Goal: Navigation & Orientation: Understand site structure

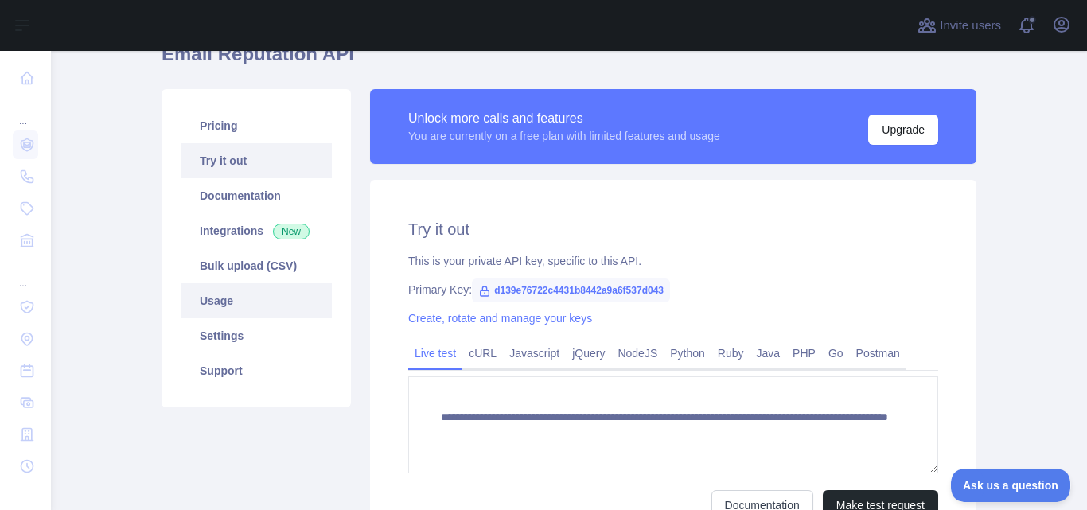
click at [224, 306] on link "Usage" at bounding box center [256, 300] width 151 height 35
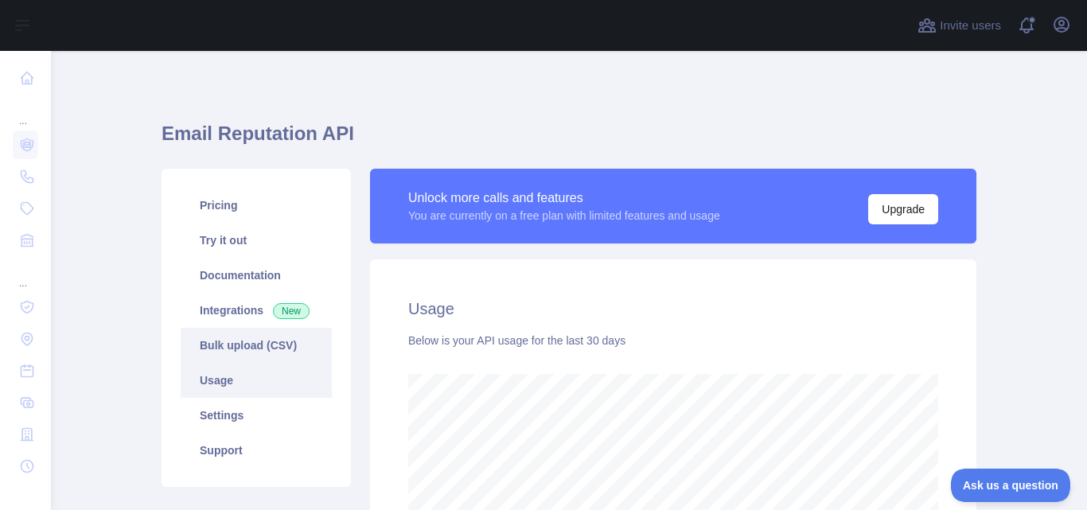
click at [234, 349] on link "Bulk upload (CSV)" at bounding box center [256, 345] width 151 height 35
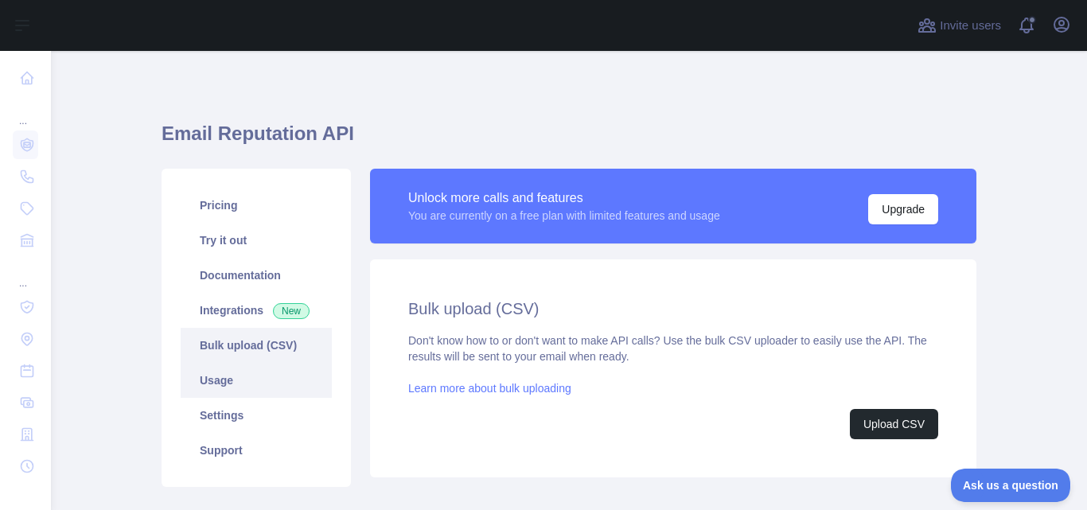
click at [233, 377] on link "Usage" at bounding box center [256, 380] width 151 height 35
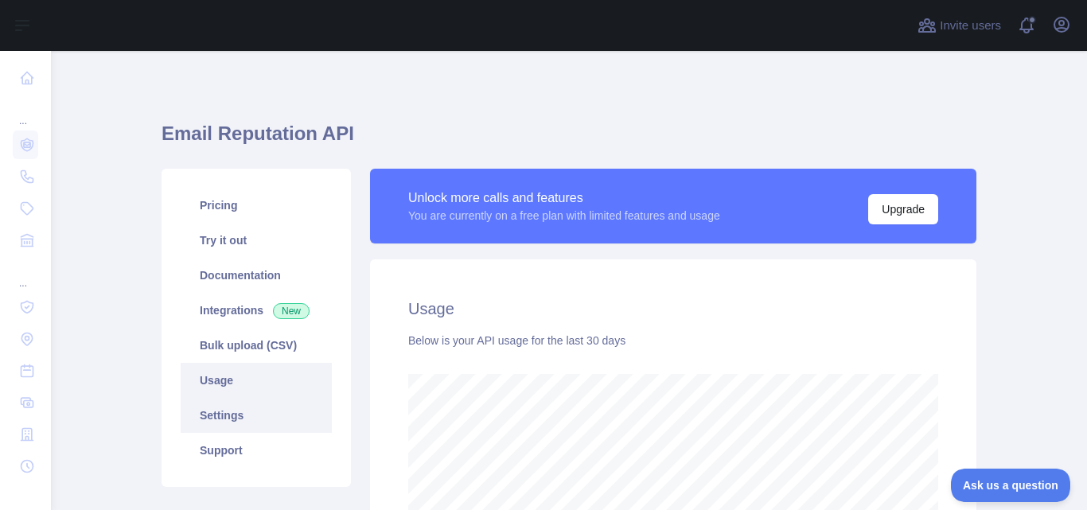
scroll to position [459, 1024]
click at [234, 418] on link "Settings" at bounding box center [256, 415] width 151 height 35
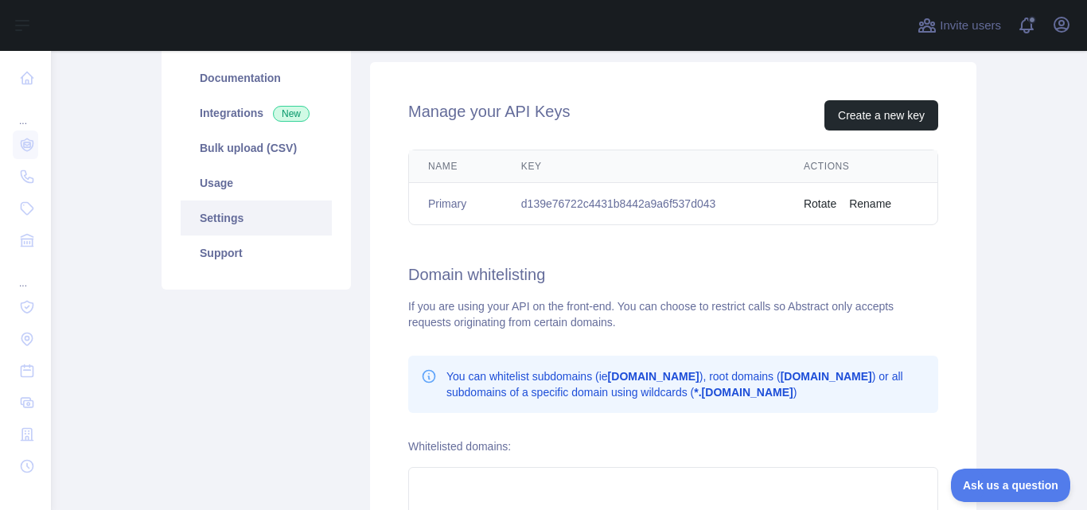
scroll to position [118, 0]
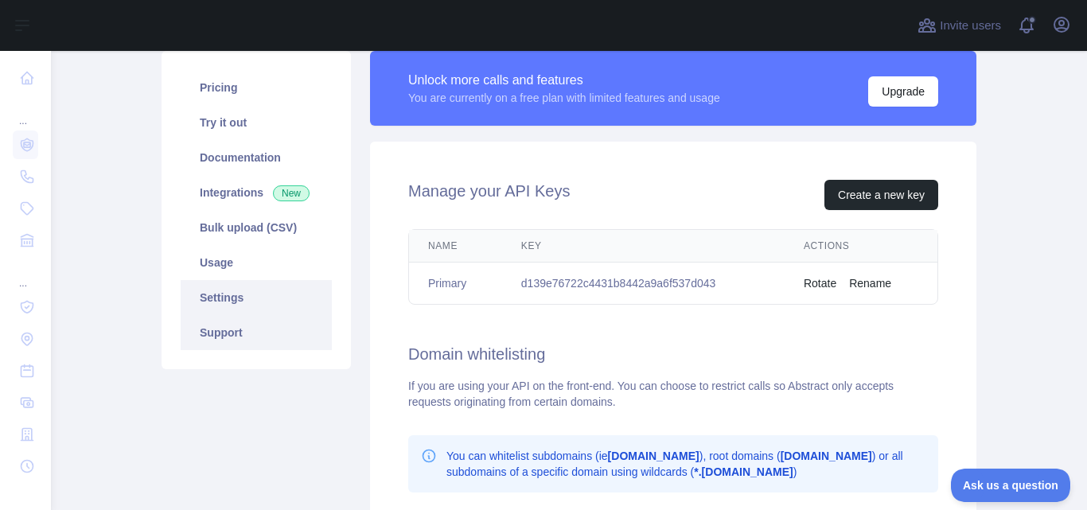
click at [227, 329] on link "Support" at bounding box center [256, 332] width 151 height 35
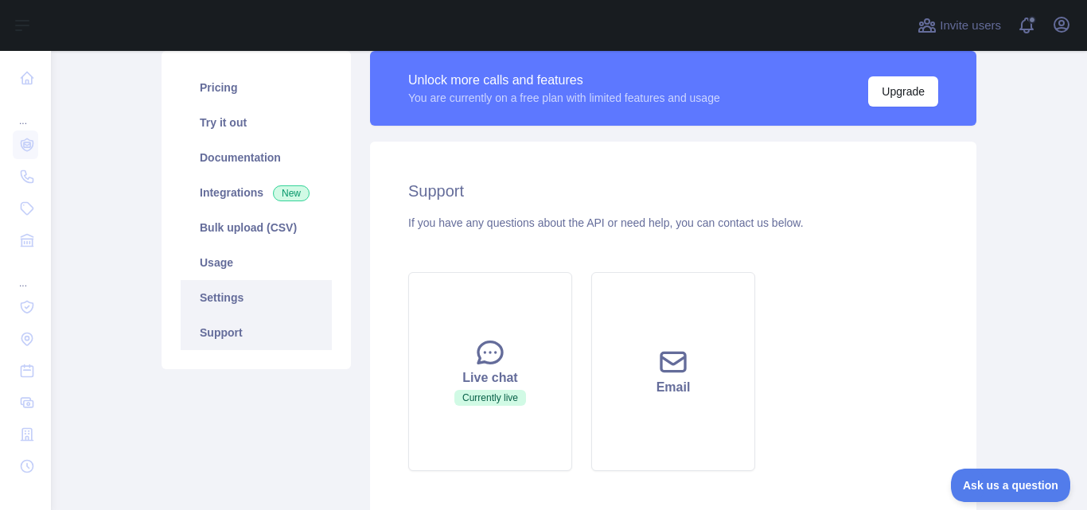
click at [236, 301] on link "Settings" at bounding box center [256, 297] width 151 height 35
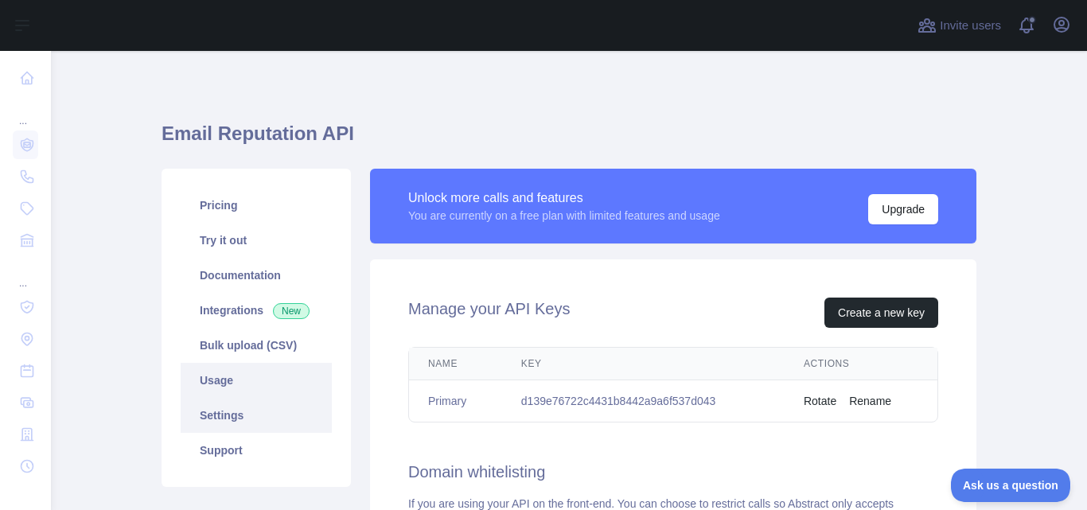
click at [231, 379] on link "Usage" at bounding box center [256, 380] width 151 height 35
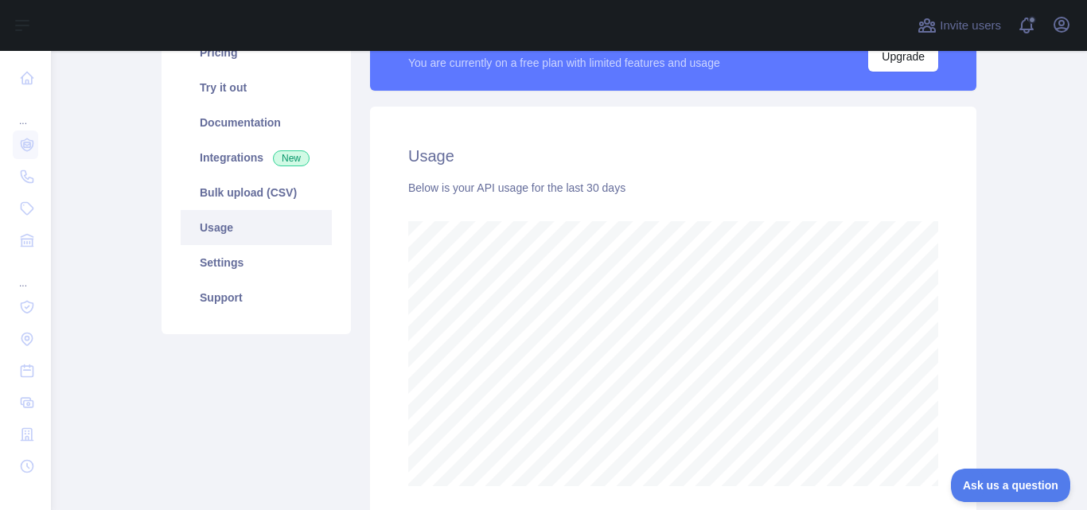
scroll to position [159, 0]
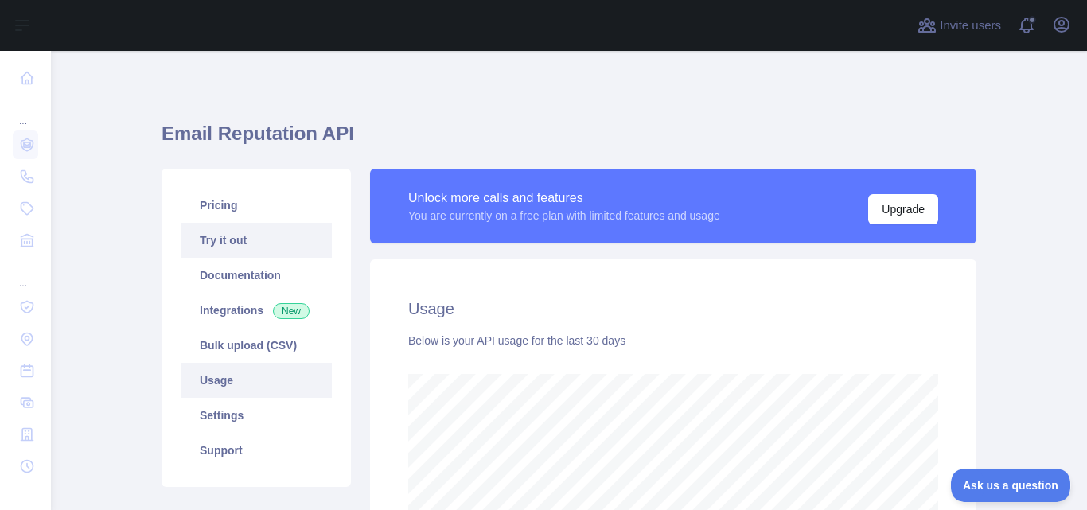
click at [232, 243] on link "Try it out" at bounding box center [256, 240] width 151 height 35
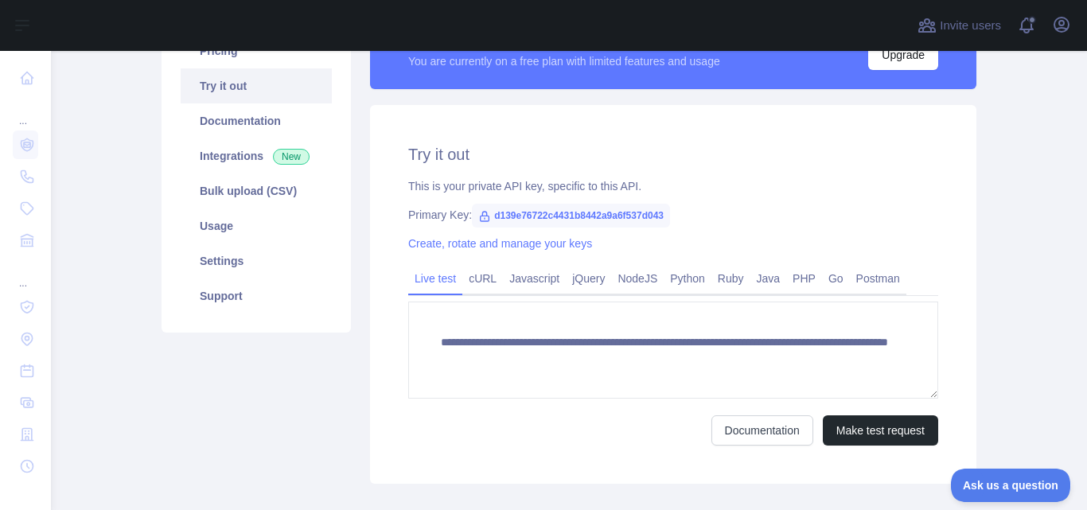
scroll to position [159, 0]
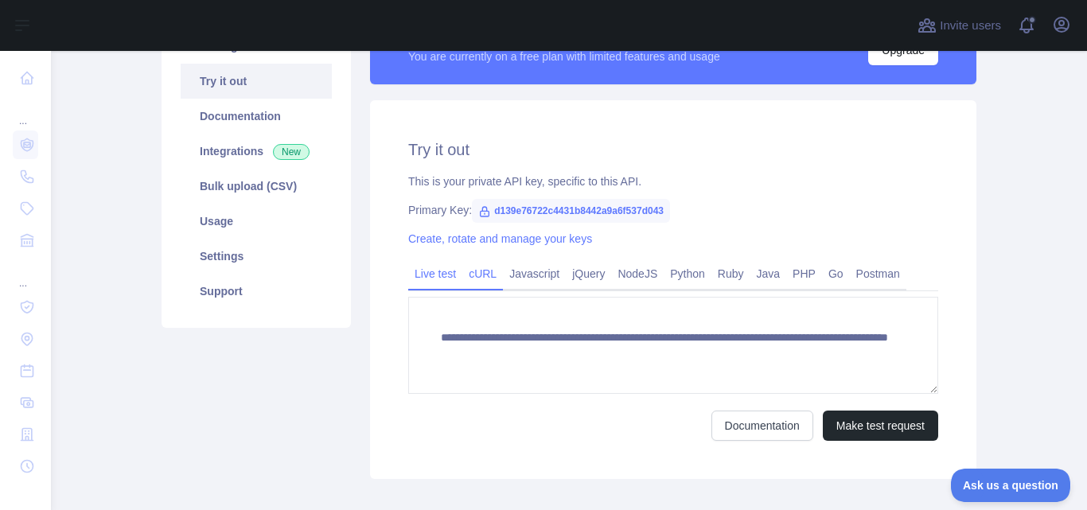
drag, startPoint x: 470, startPoint y: 271, endPoint x: 533, endPoint y: 275, distance: 63.0
click at [471, 271] on link "cURL" at bounding box center [482, 273] width 41 height 25
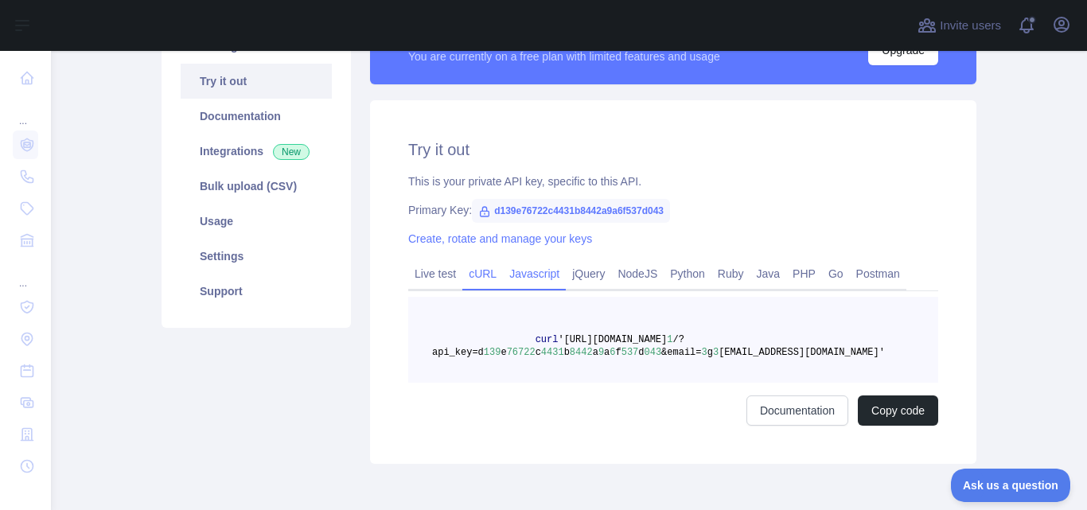
click at [533, 275] on link "Javascript" at bounding box center [534, 273] width 63 height 25
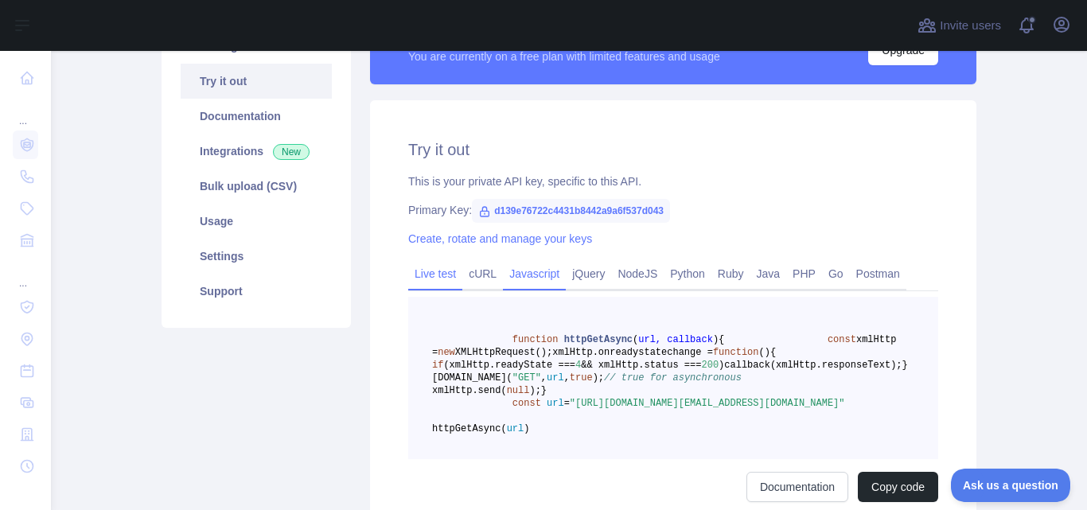
click at [431, 272] on link "Live test" at bounding box center [435, 273] width 54 height 25
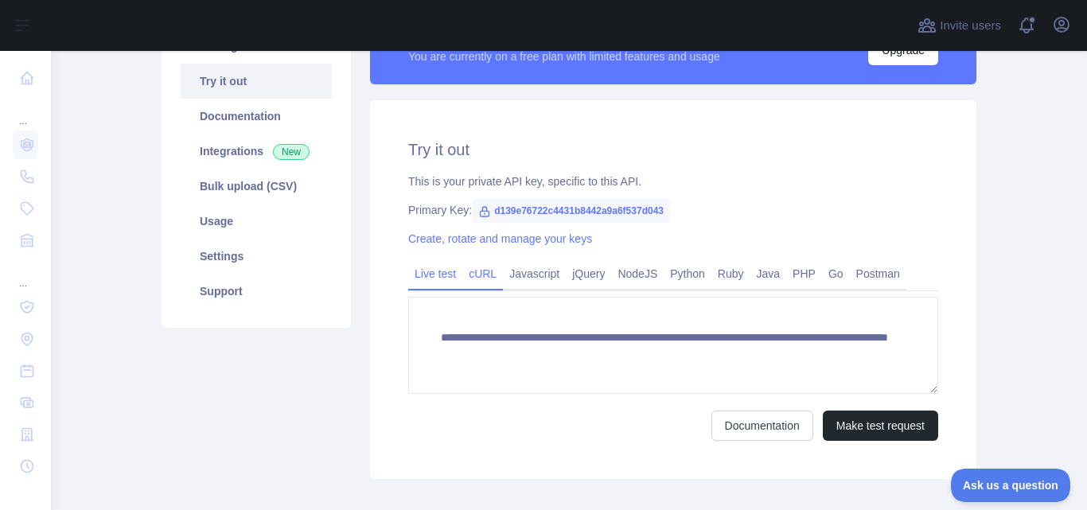
click at [481, 279] on link "cURL" at bounding box center [482, 273] width 41 height 25
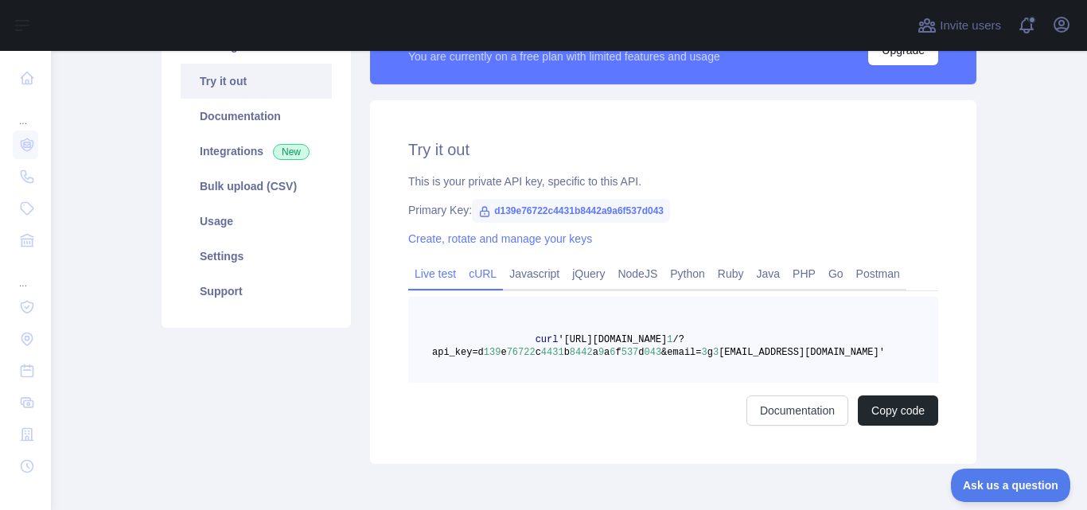
click at [430, 279] on link "Live test" at bounding box center [435, 273] width 54 height 25
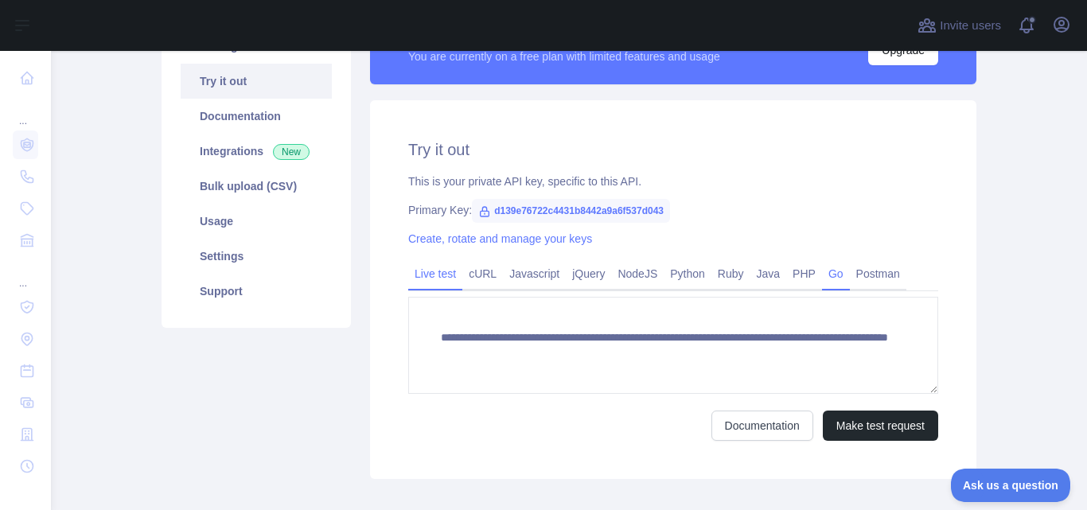
click at [822, 273] on link "Go" at bounding box center [836, 273] width 28 height 25
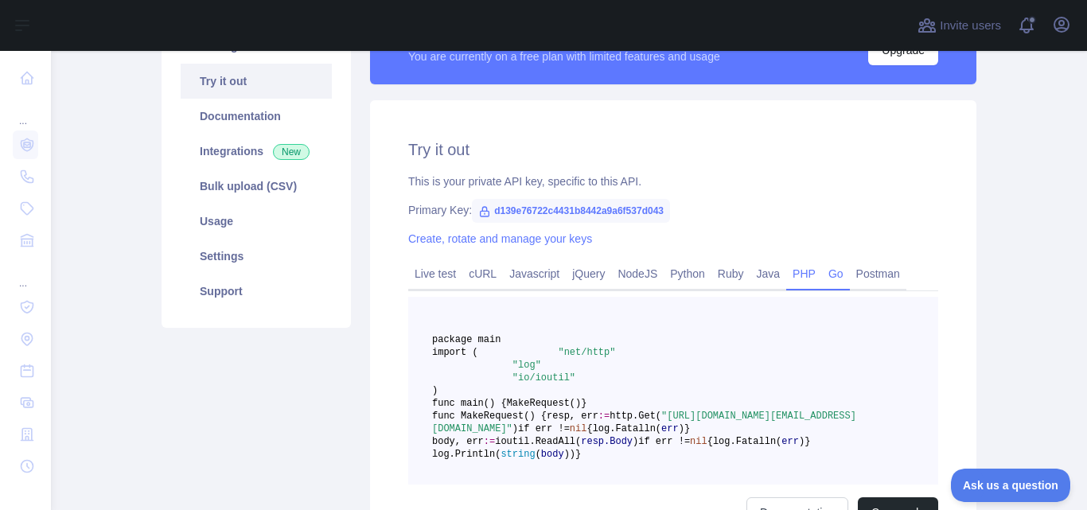
click at [799, 279] on link "PHP" at bounding box center [804, 273] width 36 height 25
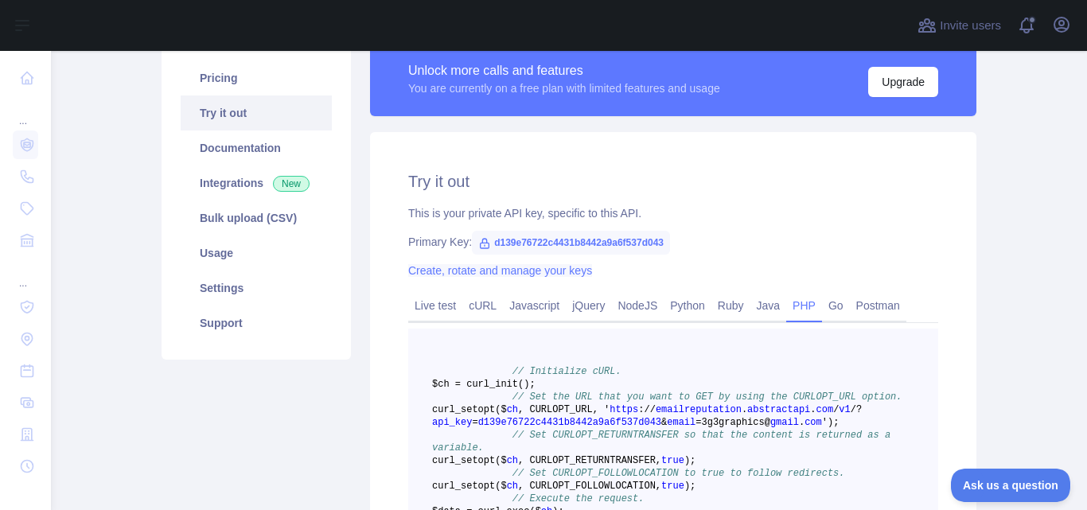
scroll to position [80, 0]
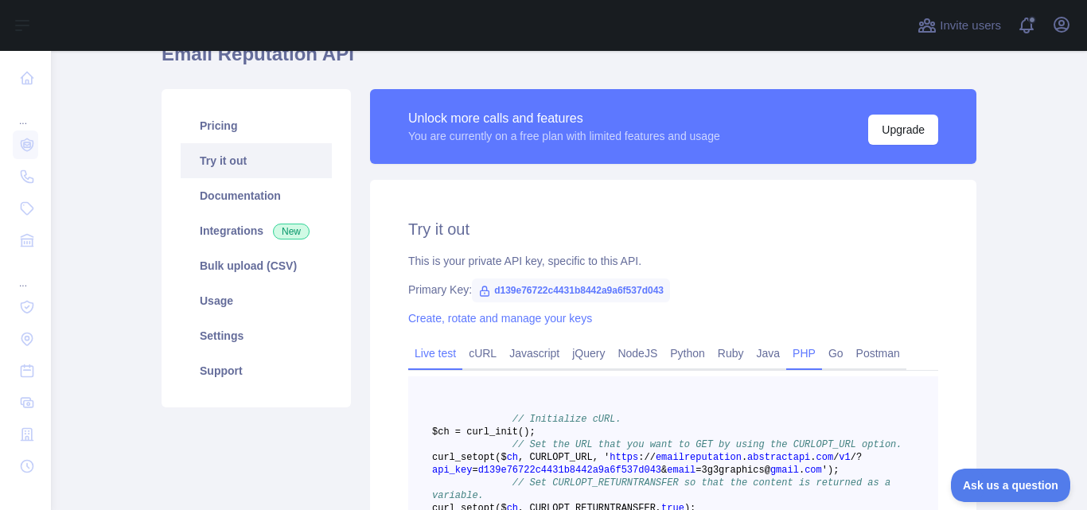
click at [431, 348] on link "Live test" at bounding box center [435, 353] width 54 height 25
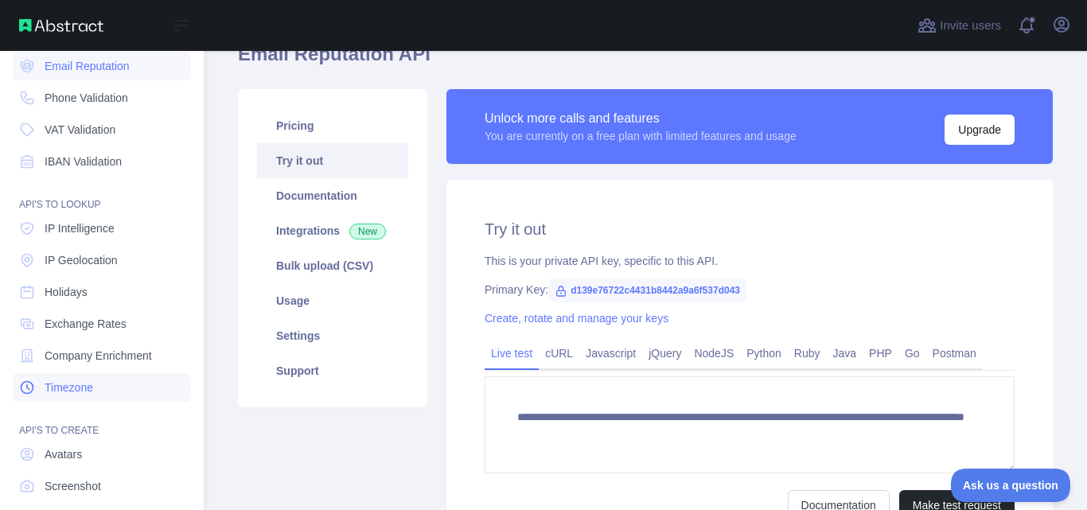
scroll to position [0, 0]
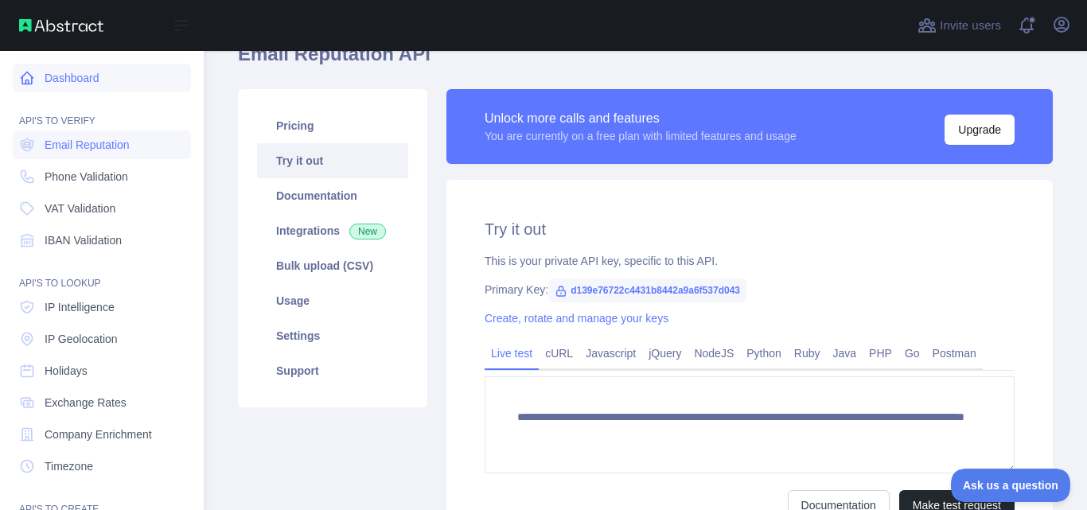
click at [84, 72] on link "Dashboard" at bounding box center [102, 78] width 178 height 29
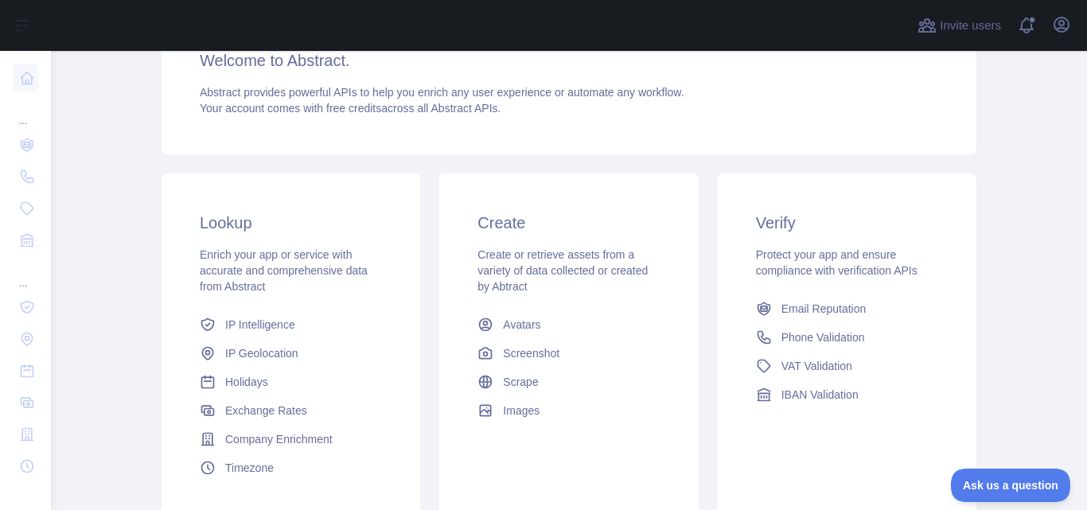
scroll to position [159, 0]
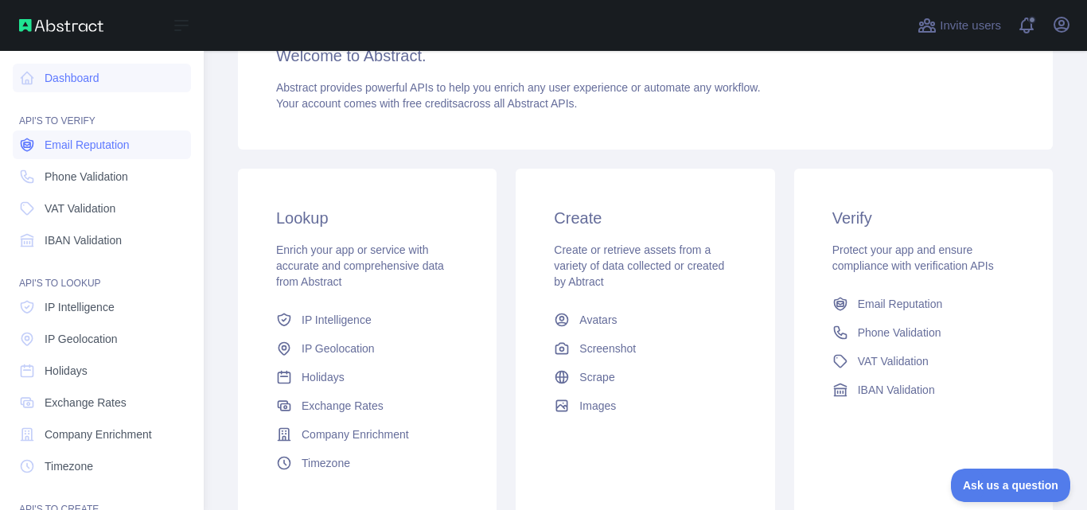
click at [85, 146] on span "Email Reputation" at bounding box center [87, 145] width 85 height 16
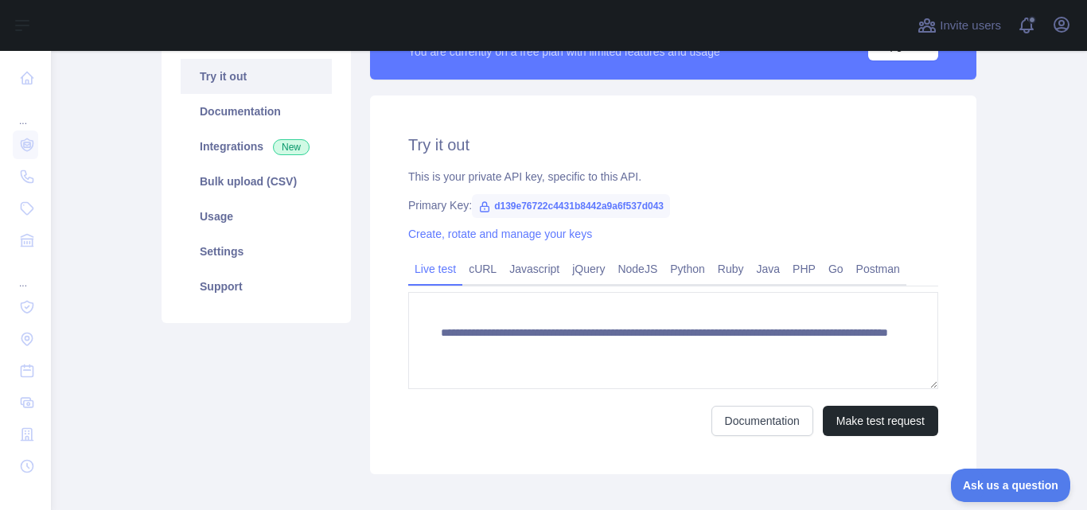
scroll to position [80, 0]
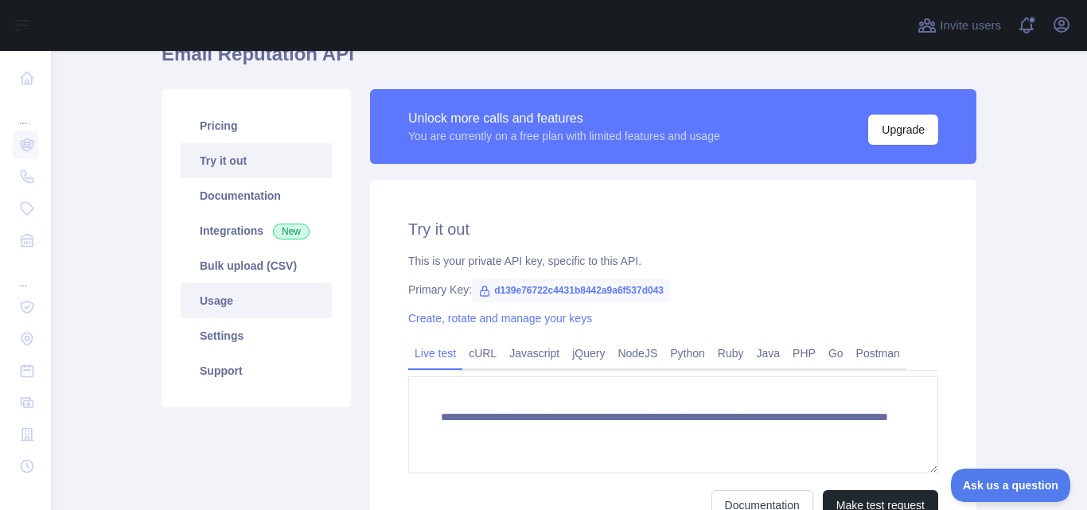
click at [226, 305] on link "Usage" at bounding box center [256, 300] width 151 height 35
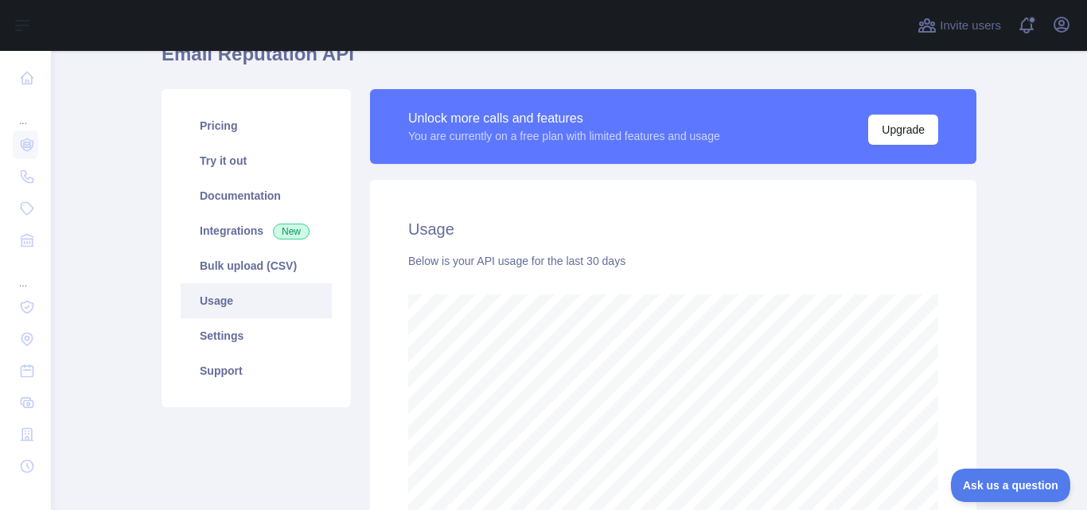
scroll to position [459, 1024]
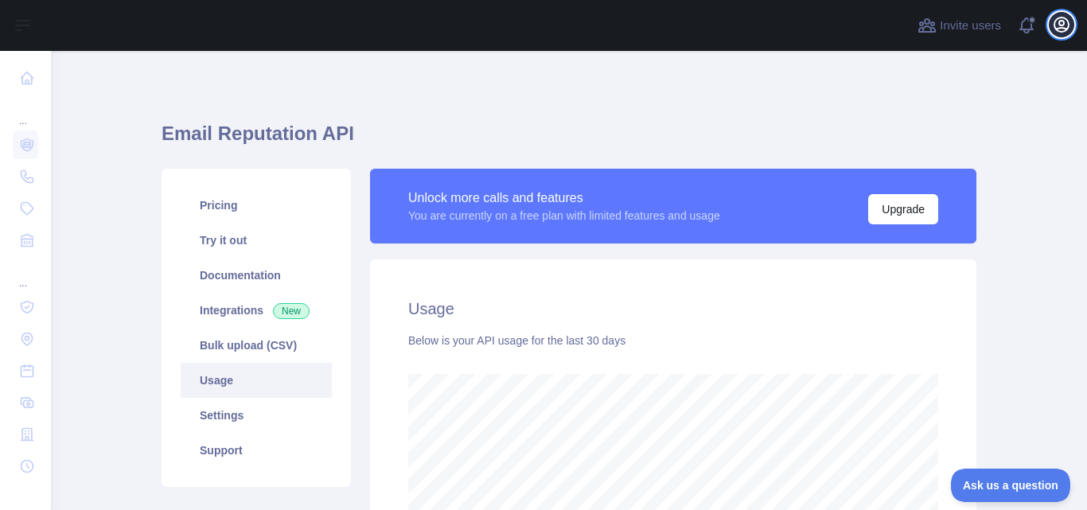
click at [1060, 29] on icon "button" at bounding box center [1061, 24] width 19 height 19
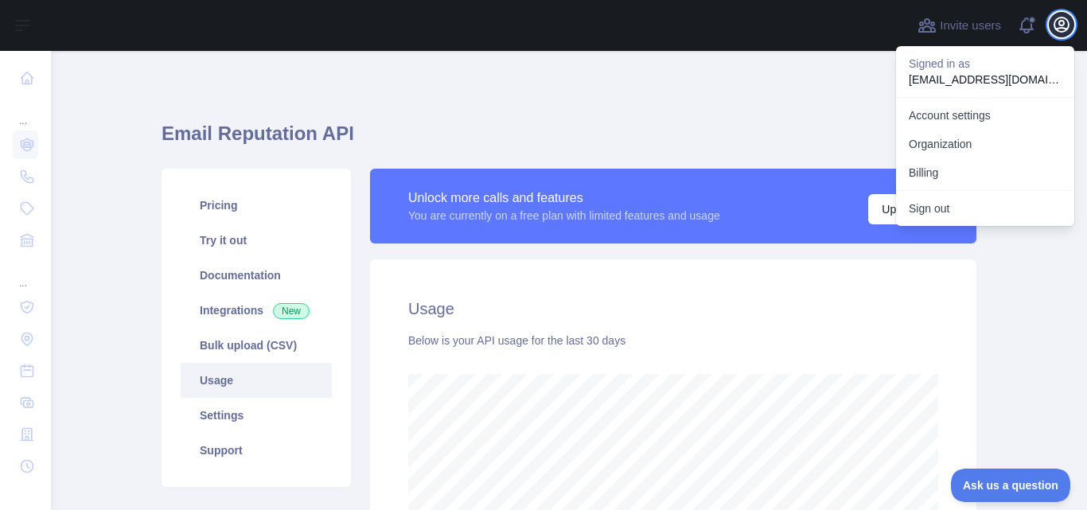
click at [1060, 29] on icon "button" at bounding box center [1061, 24] width 19 height 19
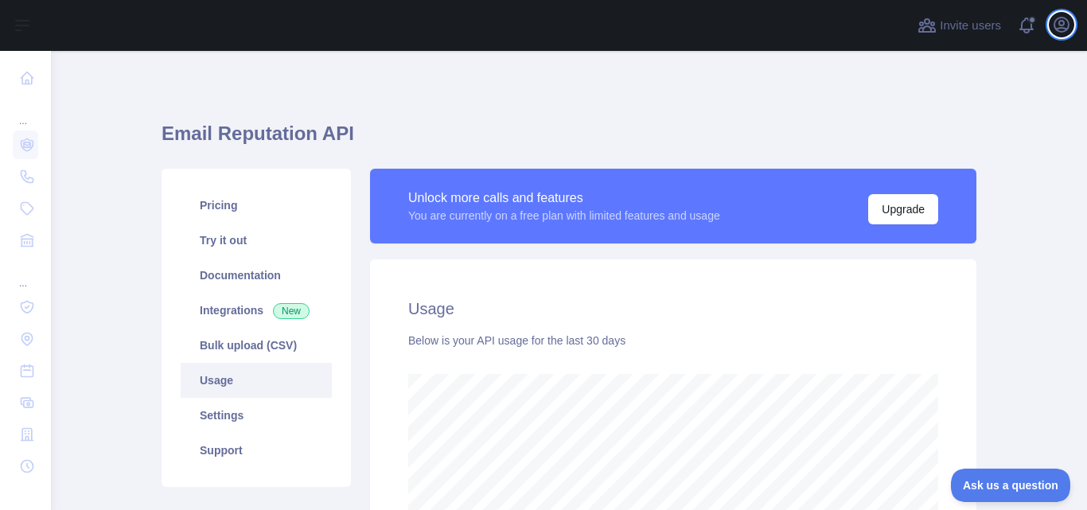
scroll to position [459, 1024]
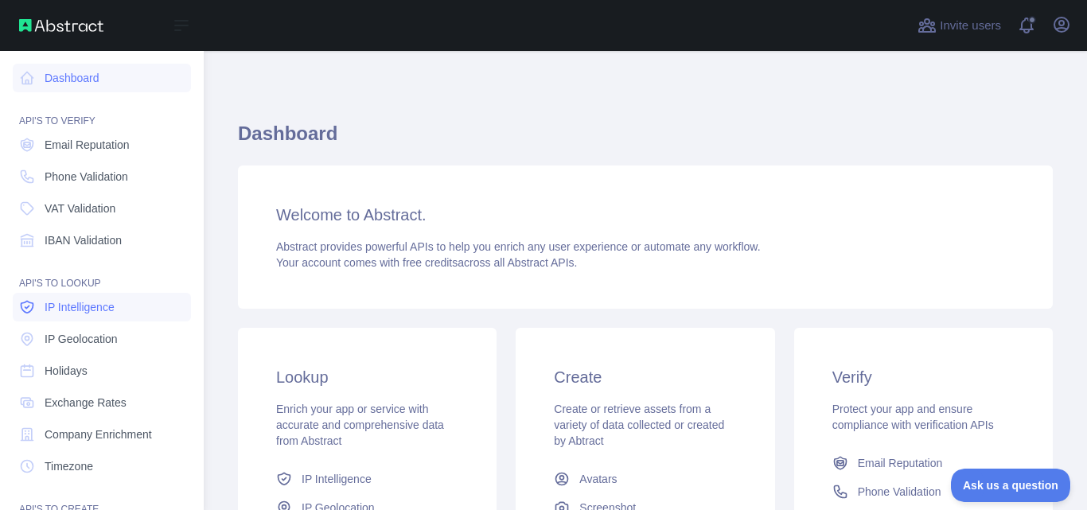
click at [90, 305] on span "IP Intelligence" at bounding box center [80, 307] width 70 height 16
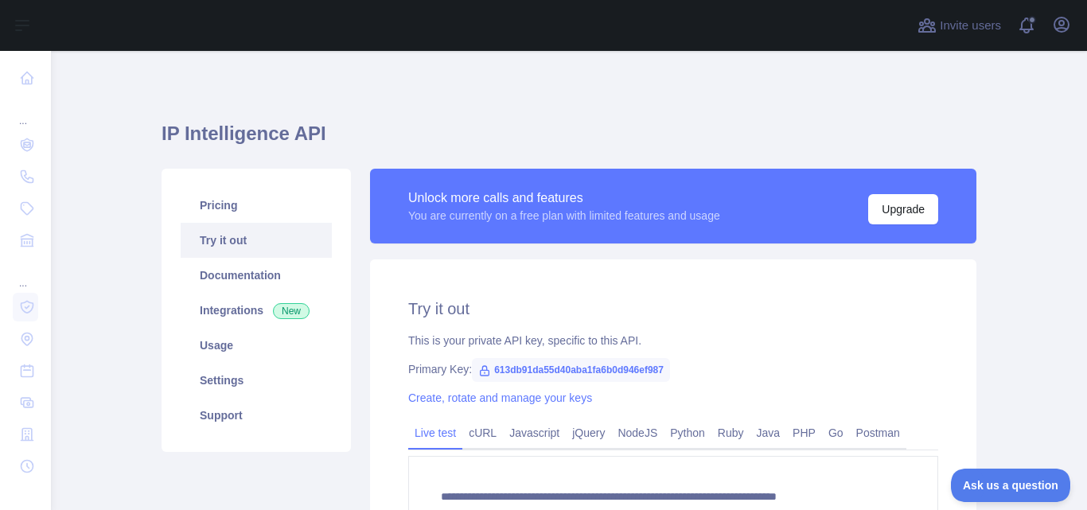
type textarea "**********"
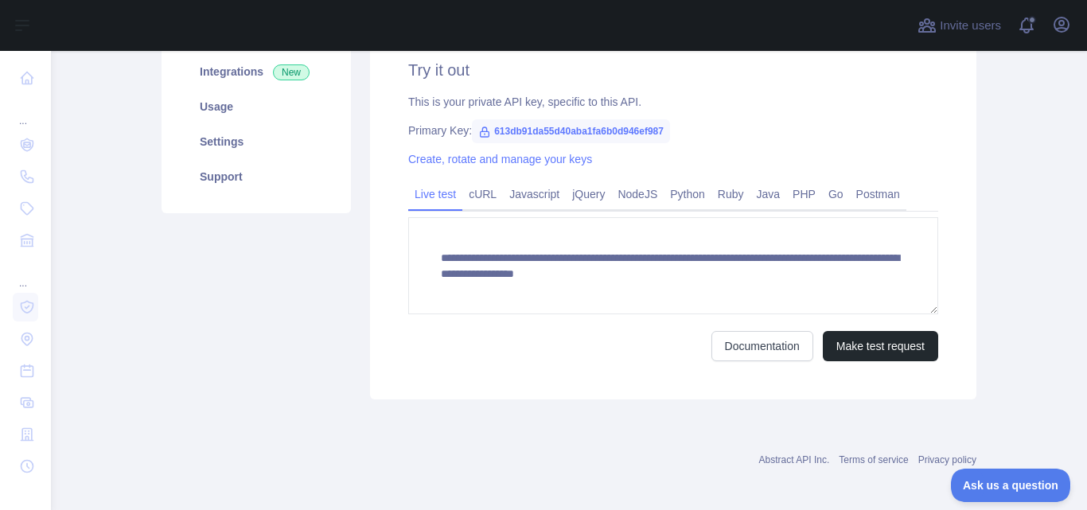
scroll to position [80, 0]
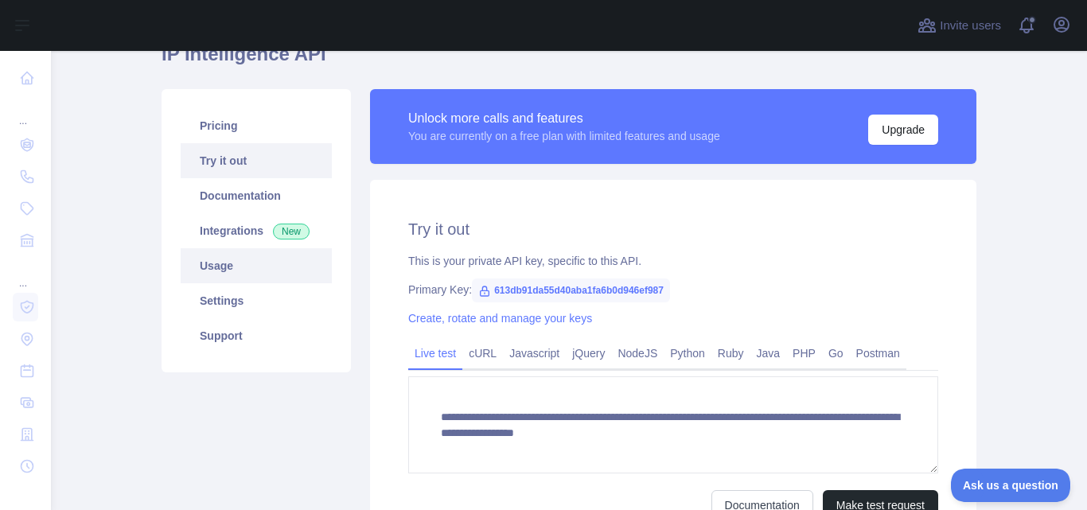
click at [221, 271] on link "Usage" at bounding box center [256, 265] width 151 height 35
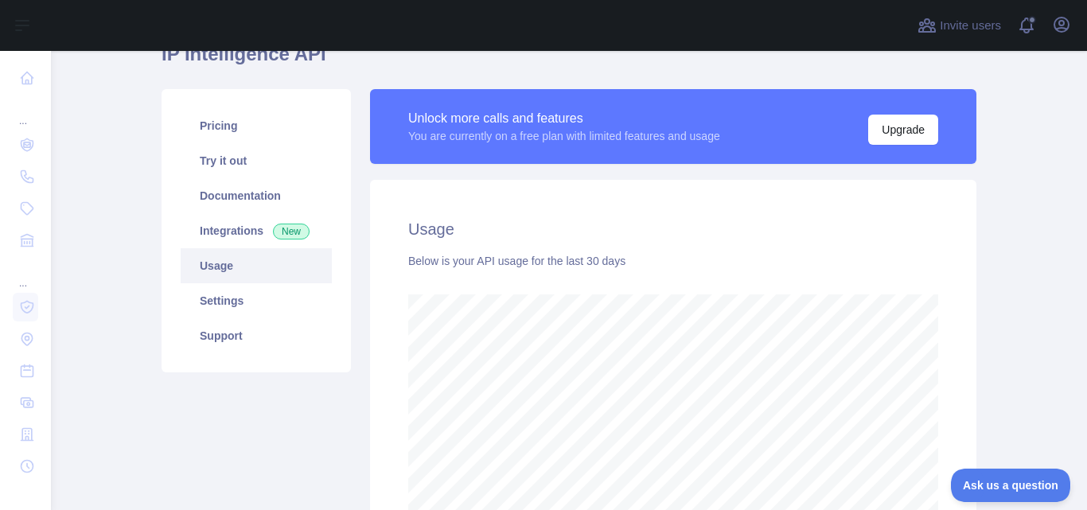
scroll to position [795548, 795135]
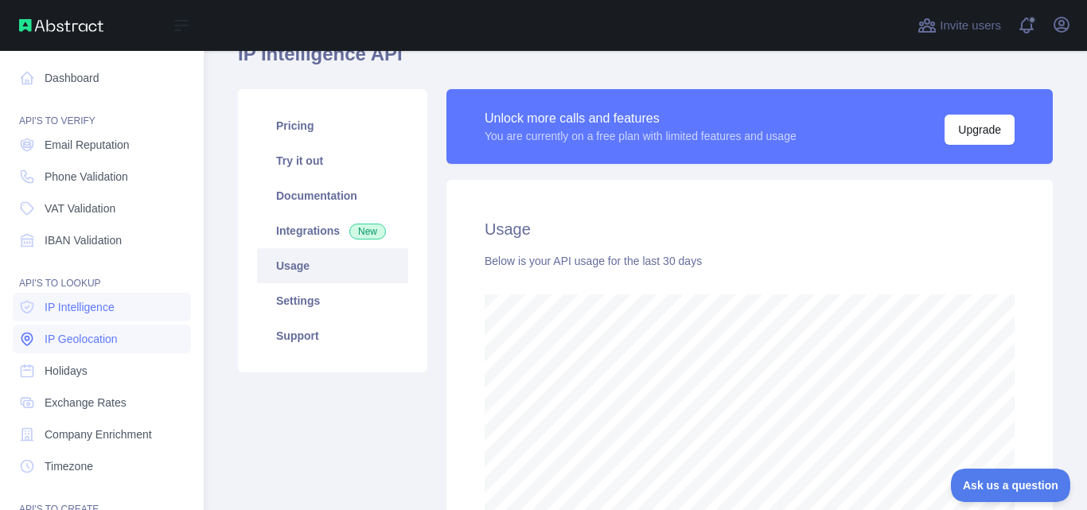
click at [76, 341] on span "IP Geolocation" at bounding box center [81, 339] width 73 height 16
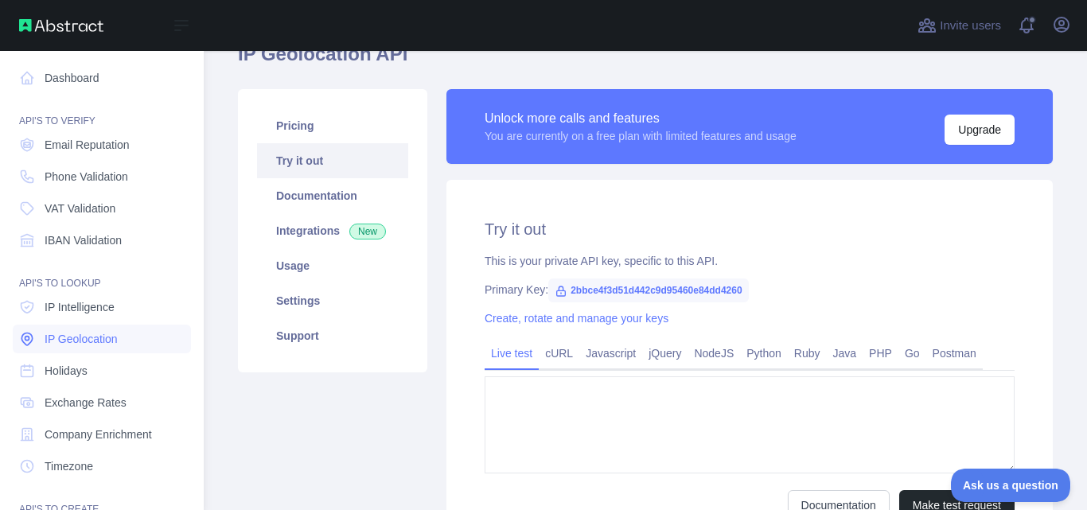
type textarea "**********"
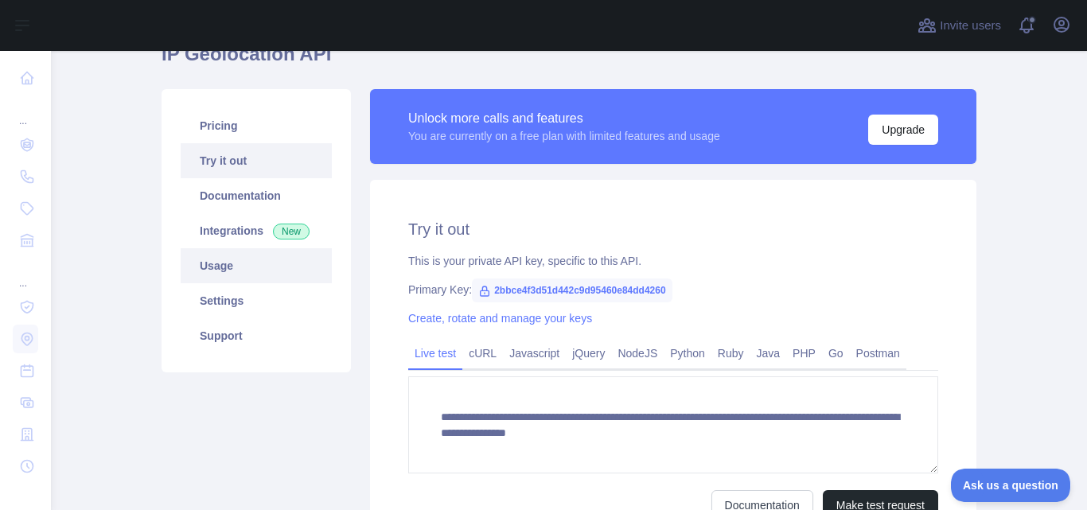
click at [265, 268] on link "Usage" at bounding box center [256, 265] width 151 height 35
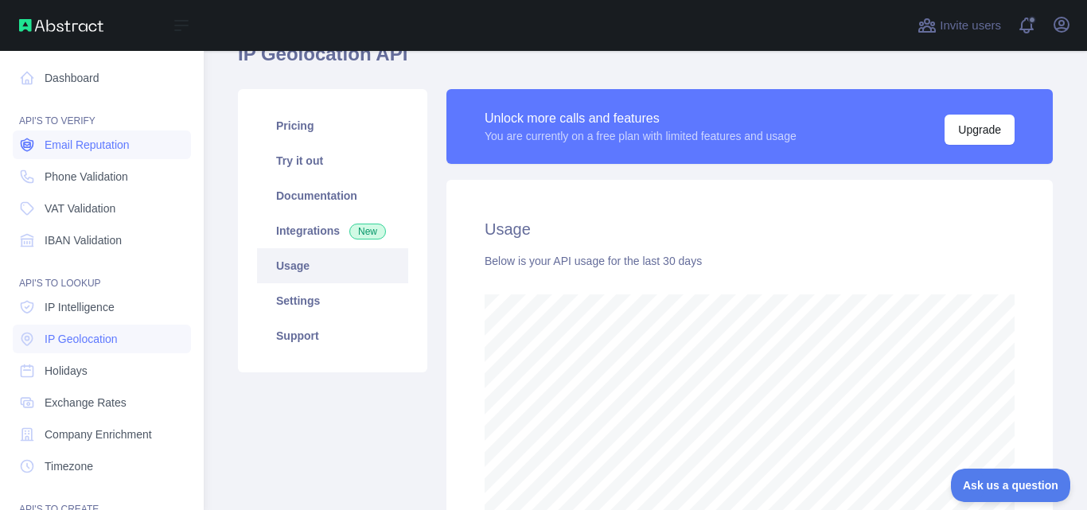
click at [83, 140] on span "Email Reputation" at bounding box center [87, 145] width 85 height 16
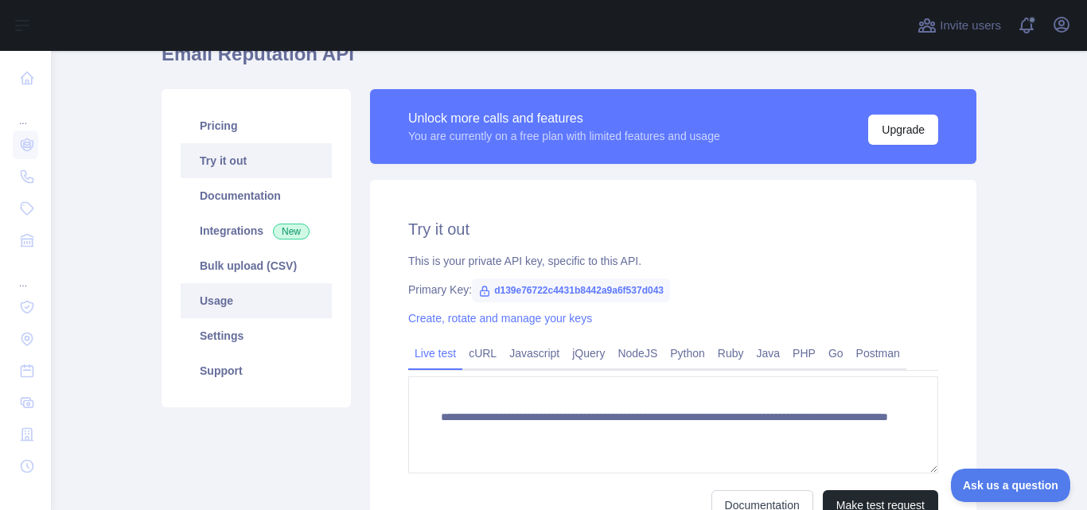
click at [231, 298] on link "Usage" at bounding box center [256, 300] width 151 height 35
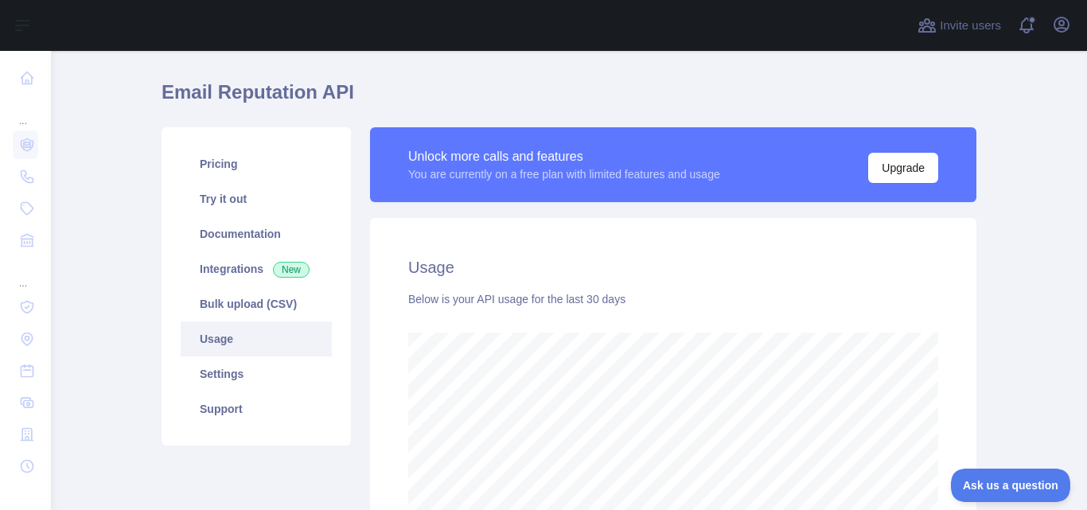
scroll to position [159, 0]
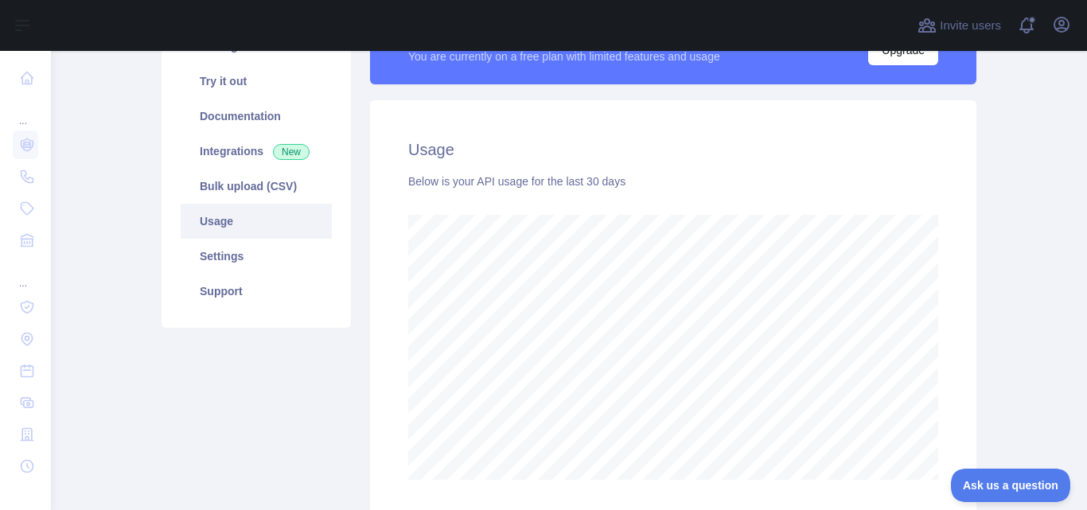
click at [201, 214] on link "Usage" at bounding box center [256, 221] width 151 height 35
